Goal: Contribute content: Add original content to the website for others to see

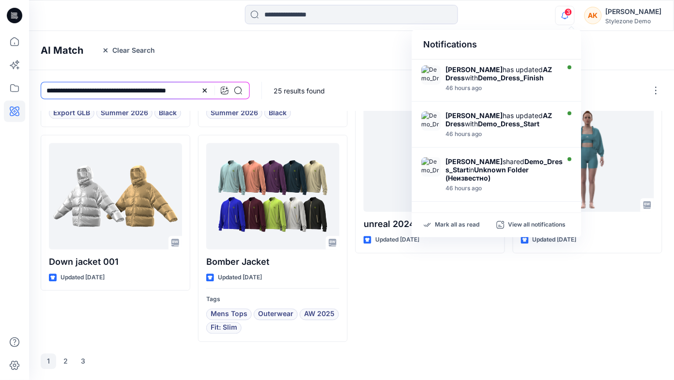
scroll to position [315, 0]
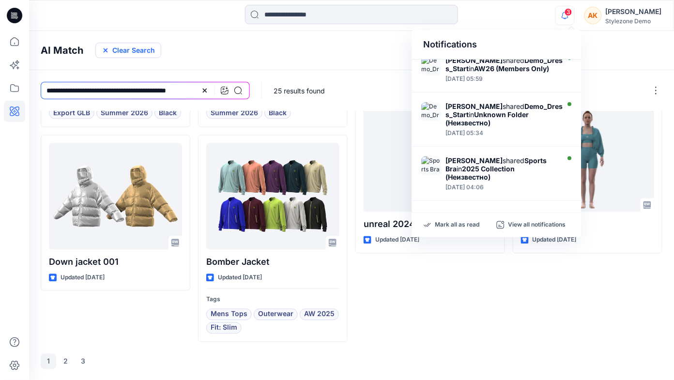
click at [113, 52] on button "Clear Search" at bounding box center [128, 50] width 66 height 15
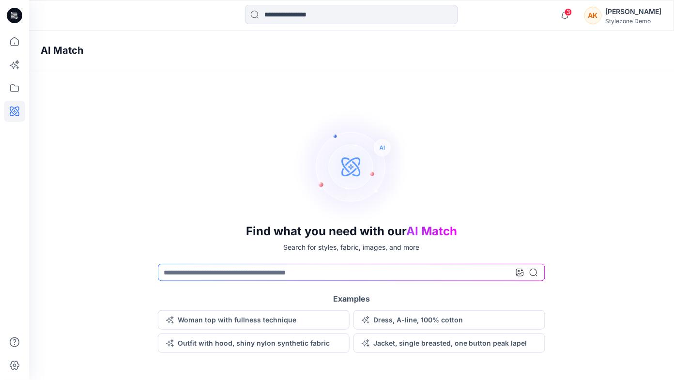
scroll to position [0, 0]
click at [13, 103] on icon at bounding box center [14, 111] width 21 height 21
click at [14, 85] on icon at bounding box center [14, 88] width 9 height 8
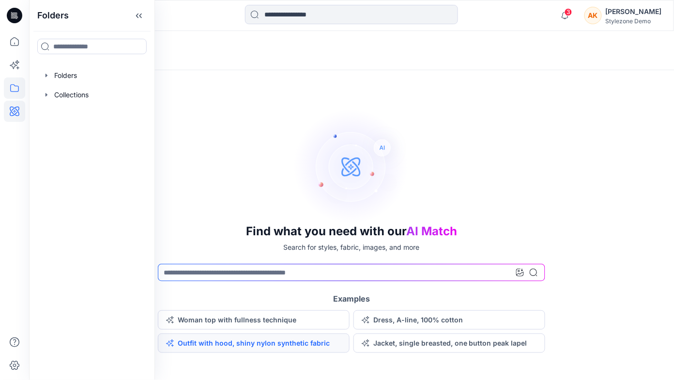
click at [277, 338] on button "Outfit with hood, shiny nylon synthetic fabric" at bounding box center [254, 343] width 192 height 19
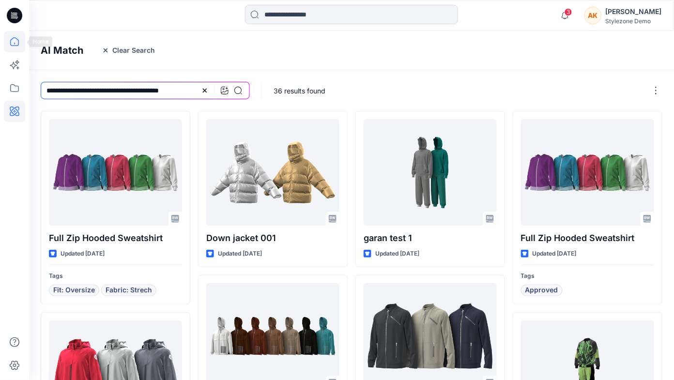
click at [17, 45] on icon at bounding box center [14, 41] width 9 height 9
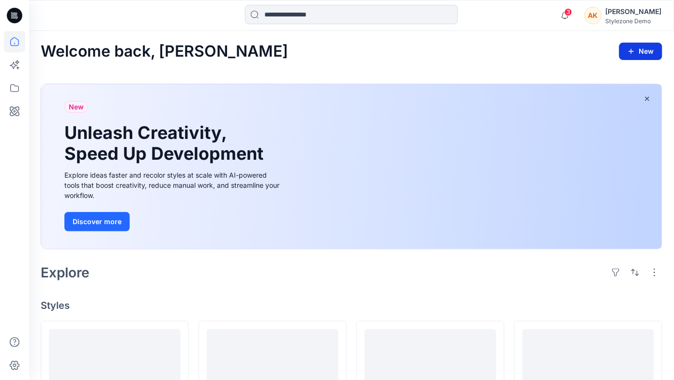
click at [634, 52] on icon "button" at bounding box center [631, 51] width 8 height 8
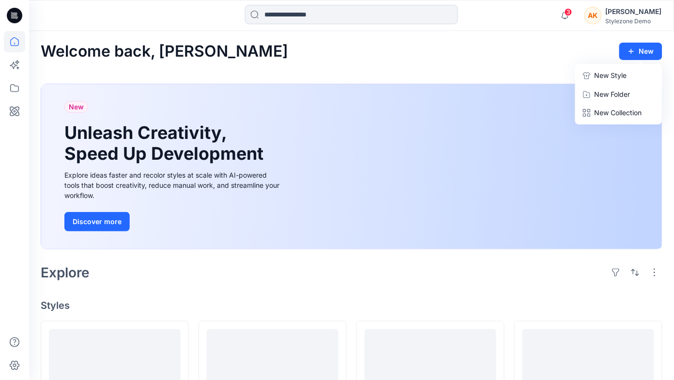
click at [607, 75] on p "New Style" at bounding box center [611, 76] width 32 height 12
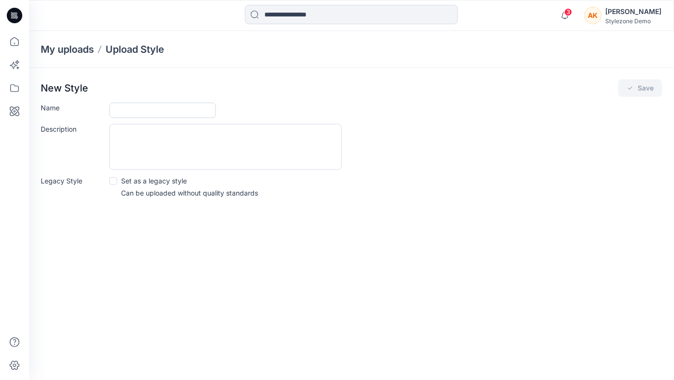
click at [180, 111] on input "Name" at bounding box center [162, 110] width 107 height 15
type input "***"
click at [635, 95] on button "Save" at bounding box center [640, 87] width 44 height 17
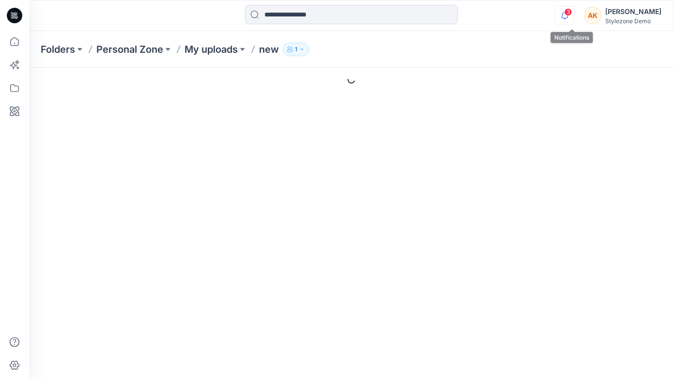
click at [568, 17] on icon "button" at bounding box center [565, 15] width 7 height 6
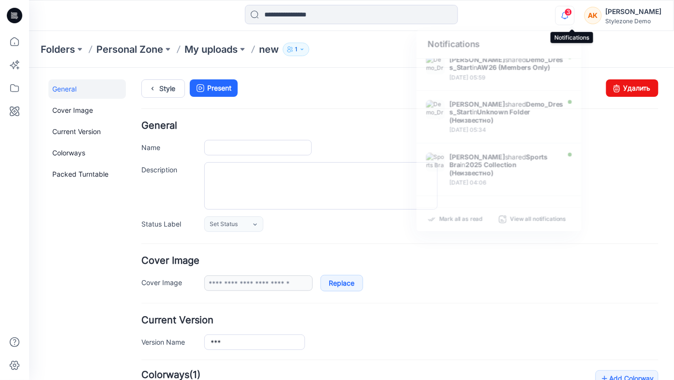
type input "***"
type input "**********"
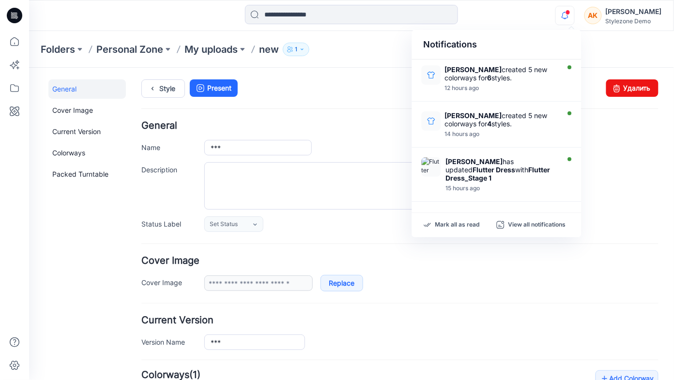
click at [618, 129] on h4 "General" at bounding box center [399, 125] width 517 height 9
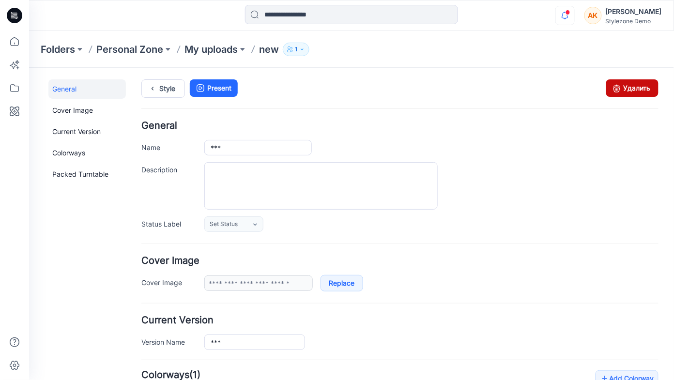
click at [625, 89] on link "Удалить" at bounding box center [632, 87] width 52 height 17
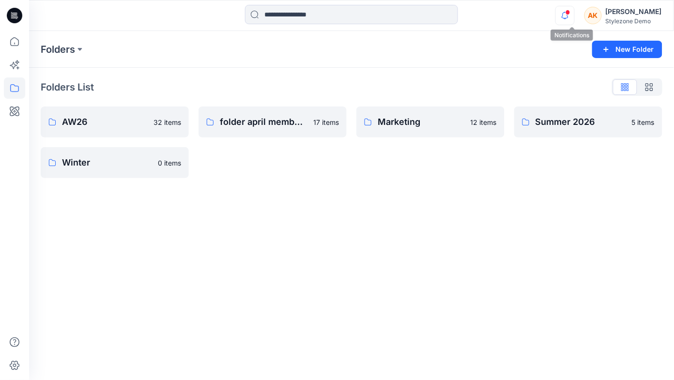
click at [567, 16] on icon "button" at bounding box center [565, 15] width 18 height 19
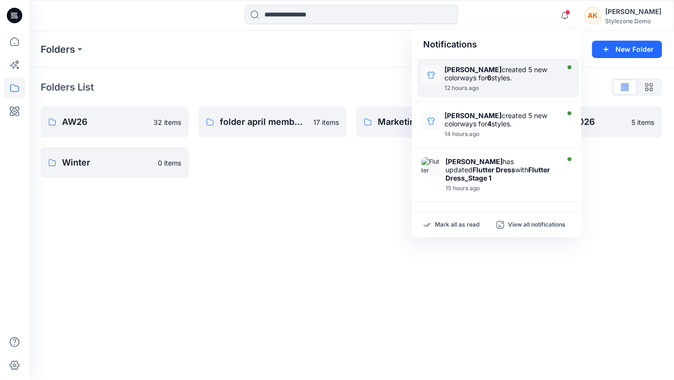
click at [499, 95] on div "Savio Thomas created 5 new colorways for 6 styles. 12 hours ago" at bounding box center [499, 79] width 162 height 38
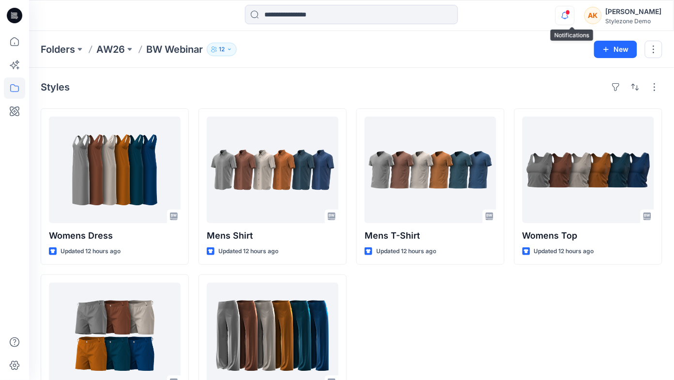
click at [573, 17] on icon "button" at bounding box center [565, 15] width 18 height 19
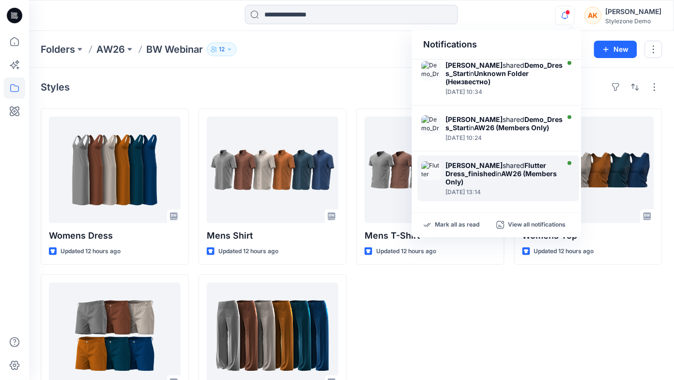
scroll to position [236, 0]
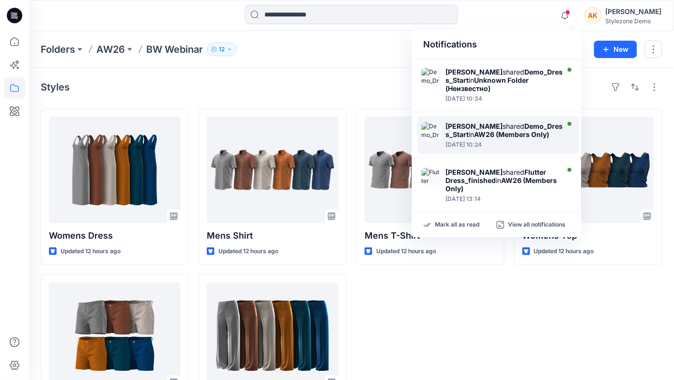
click at [518, 140] on div at bounding box center [506, 139] width 120 height 2
